Goal: Navigation & Orientation: Find specific page/section

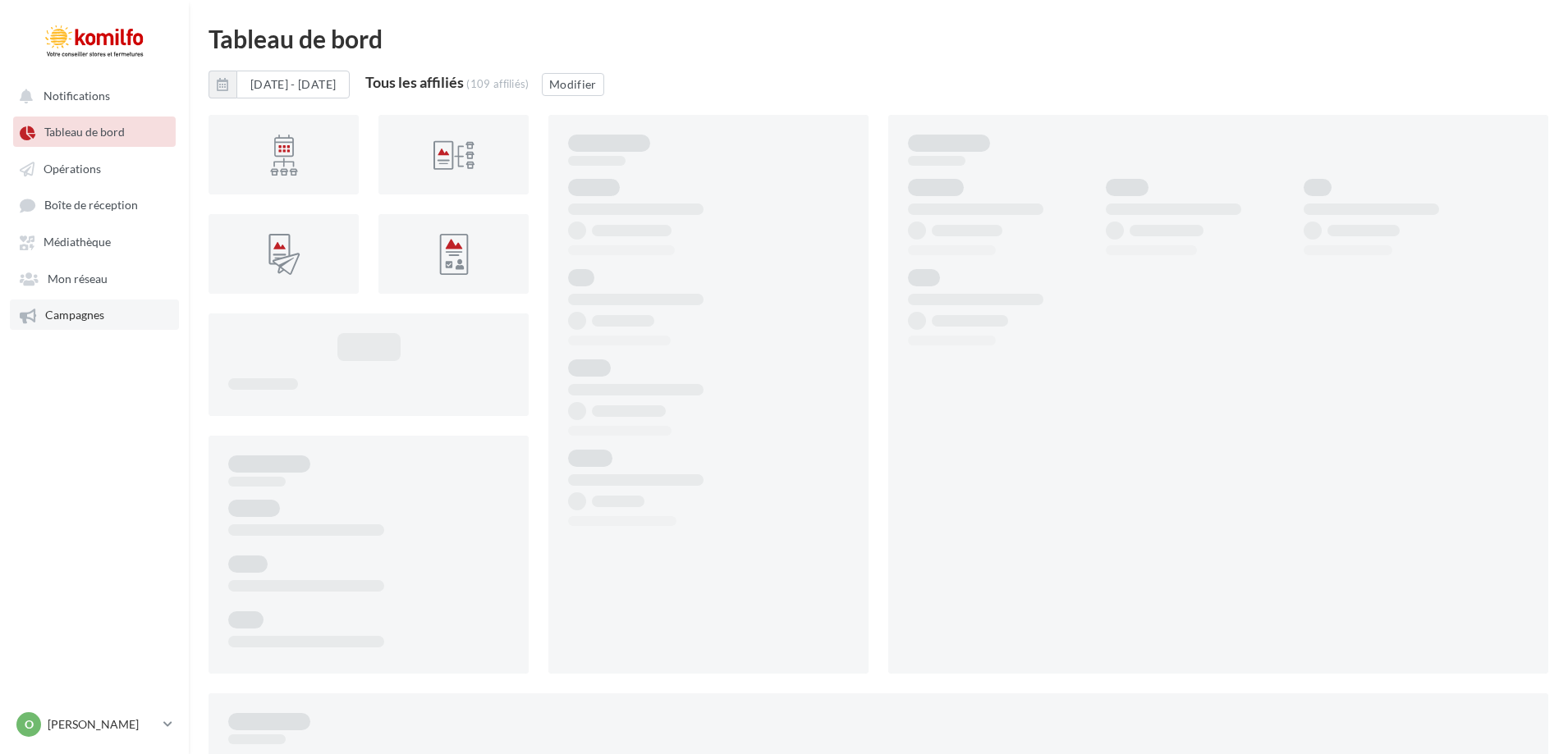
click at [95, 318] on span "Campagnes" at bounding box center [75, 315] width 59 height 14
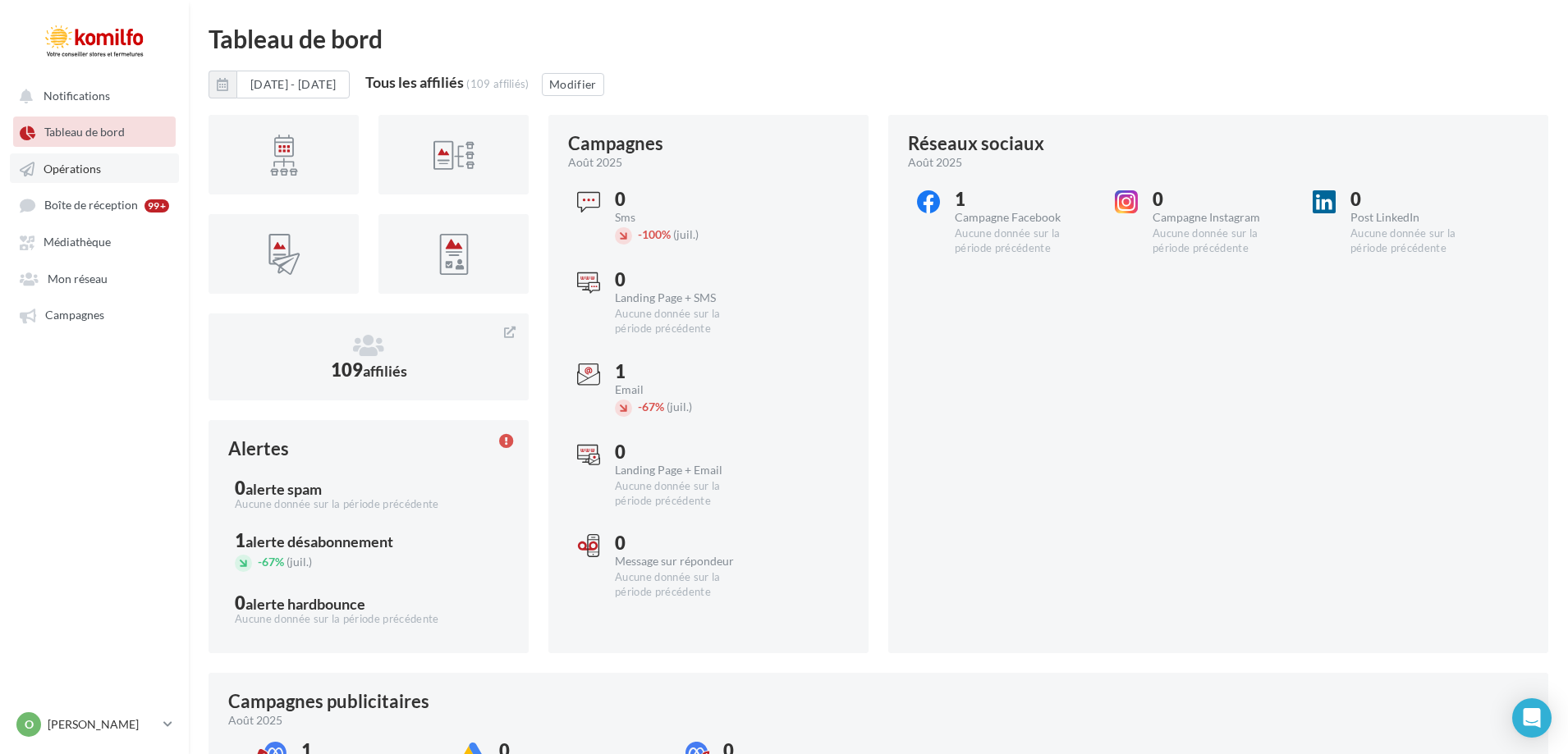
click at [86, 168] on span "Opérations" at bounding box center [72, 168] width 57 height 14
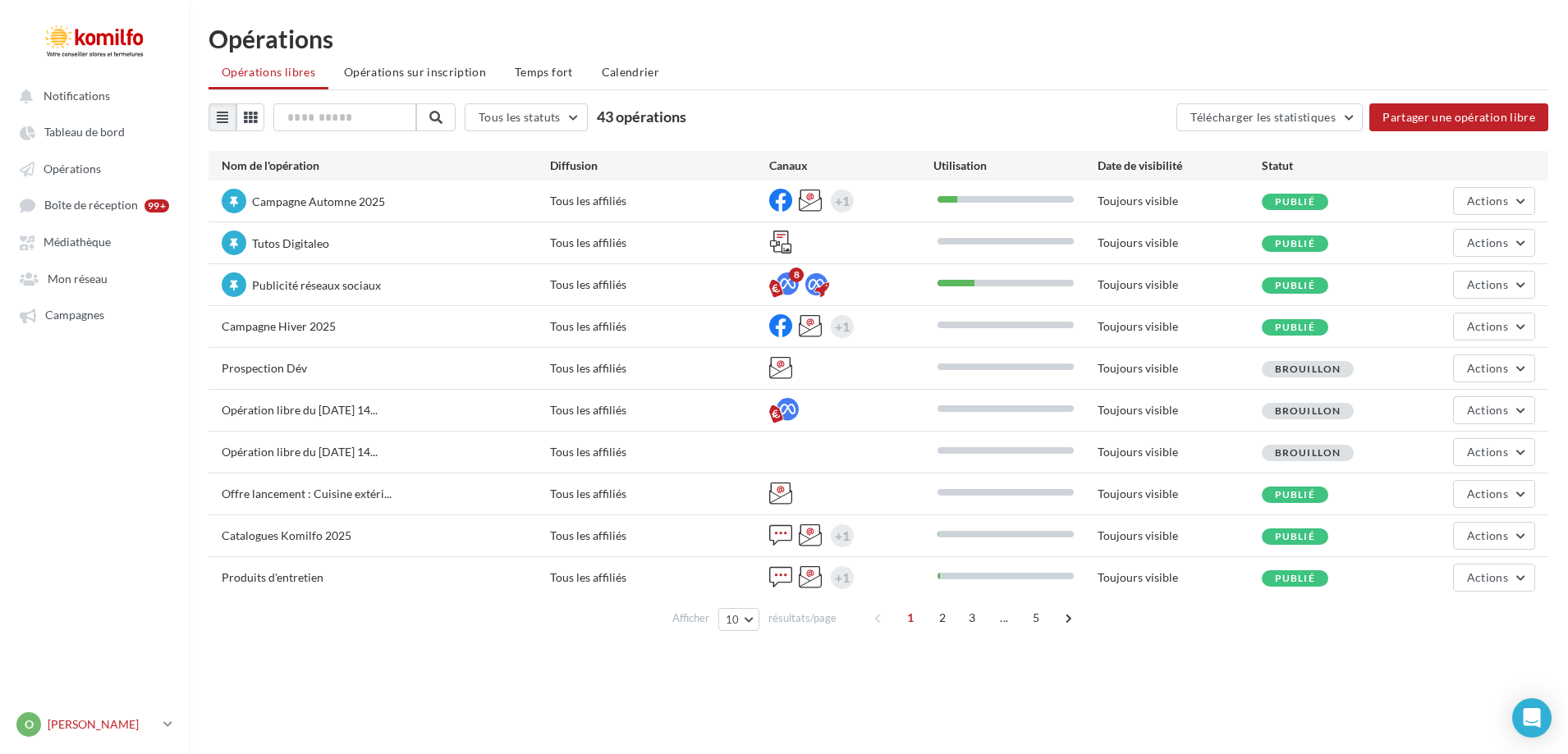
click at [165, 724] on icon at bounding box center [168, 724] width 9 height 14
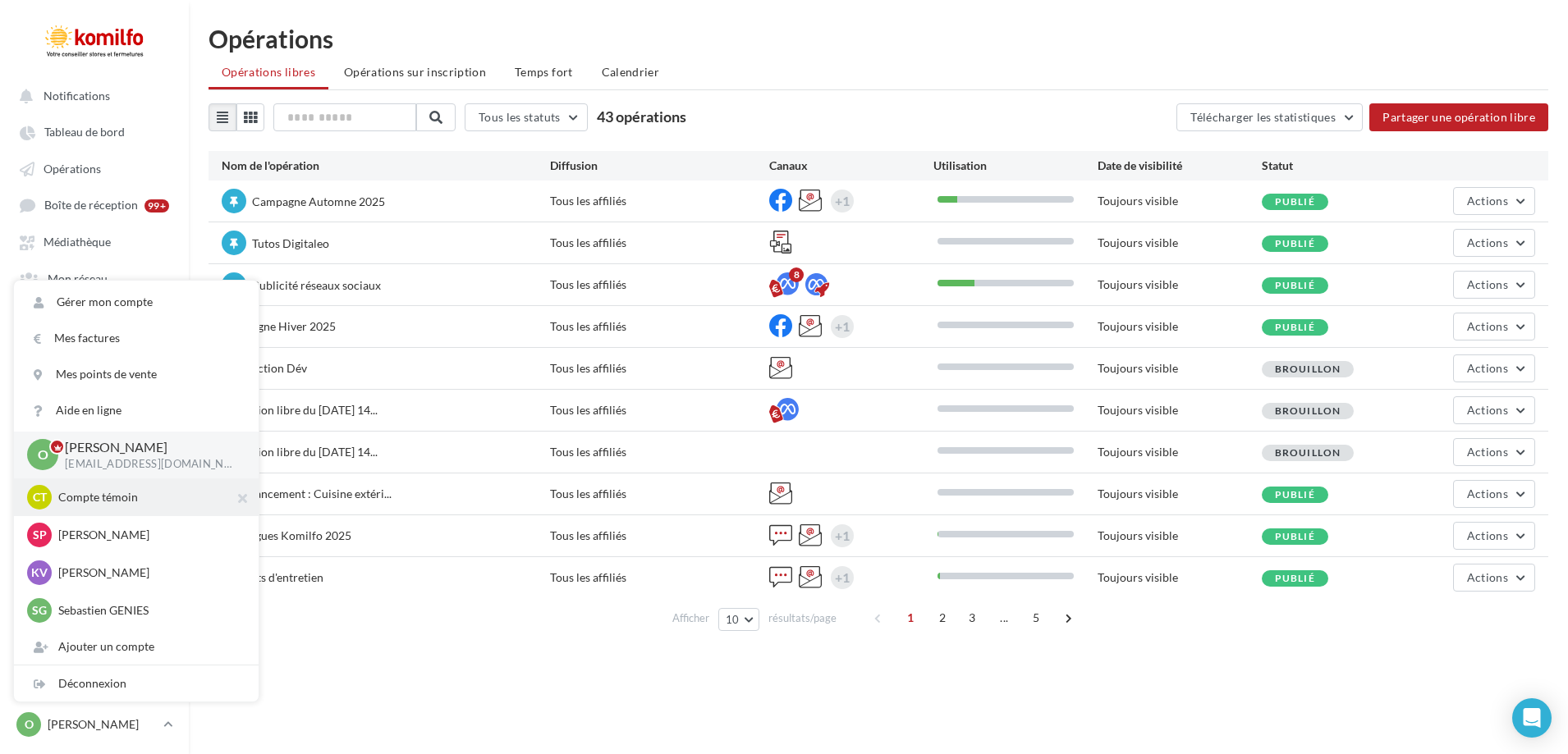
click at [78, 490] on p "Compte témoin" at bounding box center [148, 498] width 181 height 17
